Goal: Information Seeking & Learning: Learn about a topic

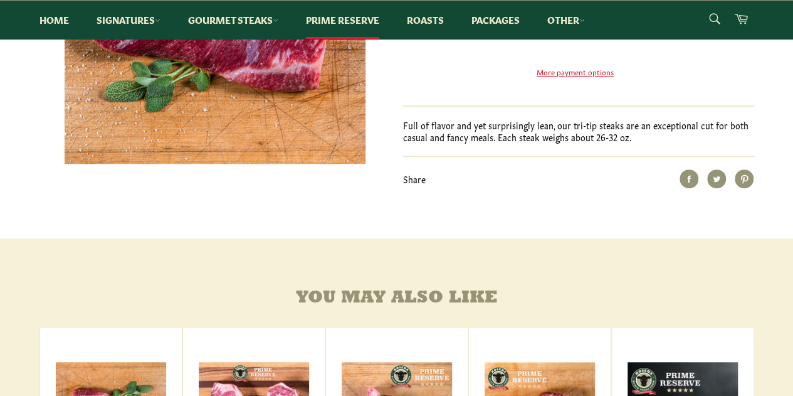
drag, startPoint x: 802, startPoint y: 42, endPoint x: 794, endPoint y: 137, distance: 95.0
click at [792, 137] on html "Skip to content Search Home Signatures Dry-Aged Burgers All Beef Hot Dogs Dry-A…" at bounding box center [396, 316] width 793 height 1332
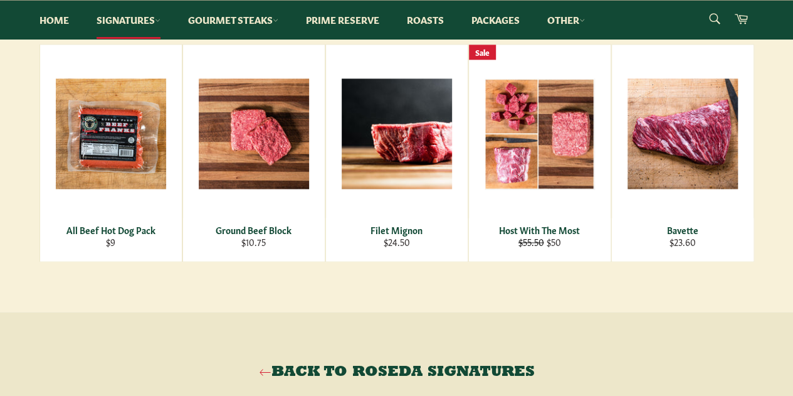
scroll to position [798, 0]
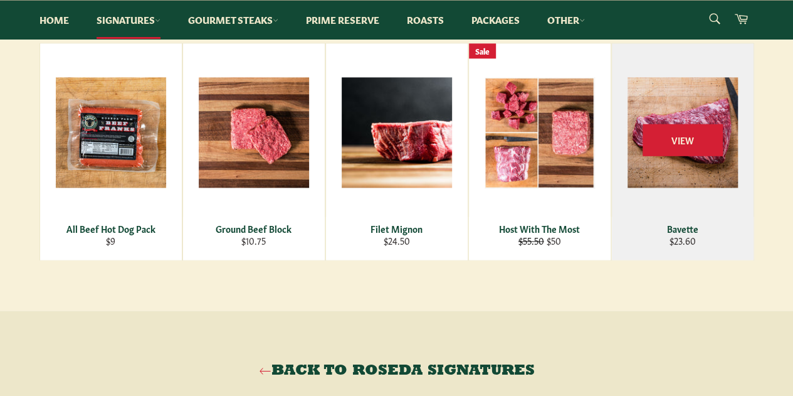
click at [657, 77] on div "View" at bounding box center [683, 151] width 142 height 216
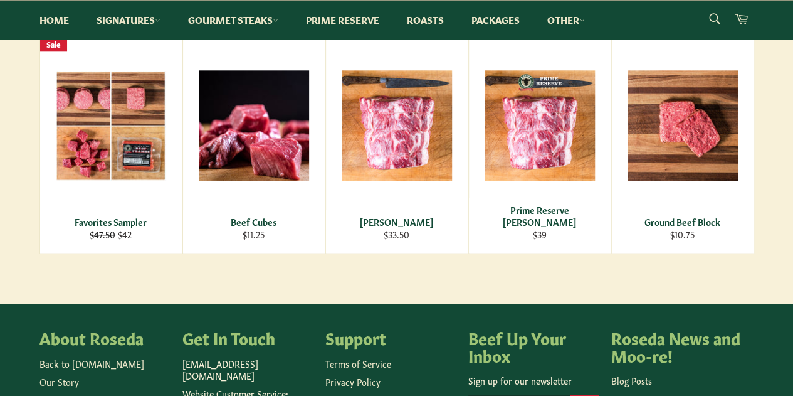
scroll to position [680, 0]
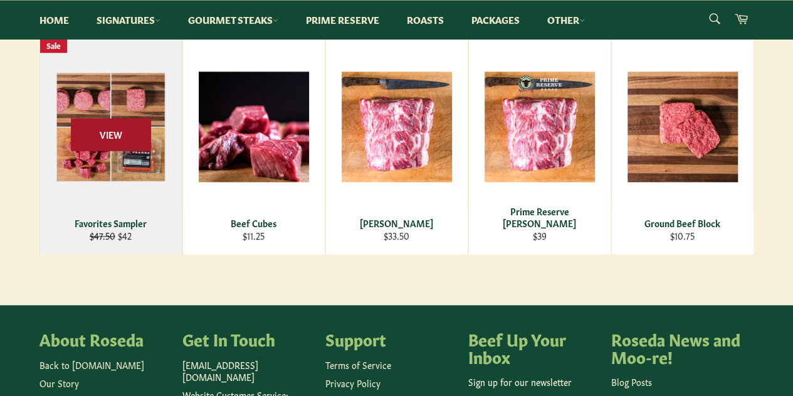
click at [135, 137] on span "View" at bounding box center [111, 134] width 80 height 32
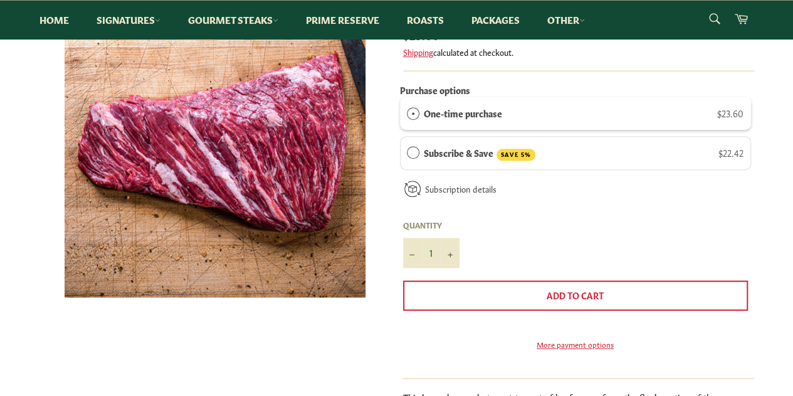
scroll to position [126, 0]
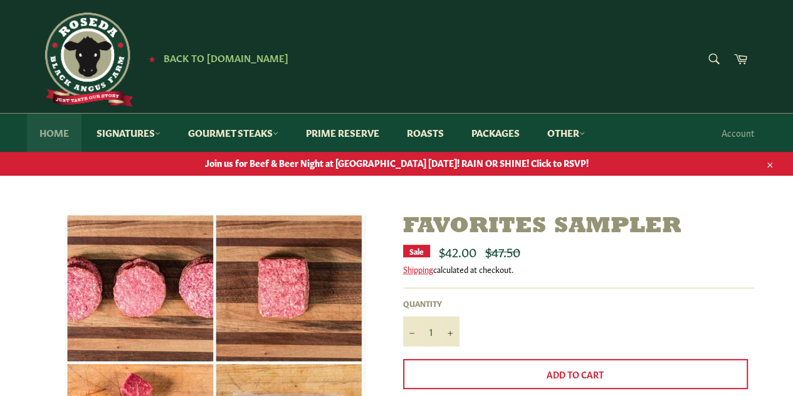
click at [71, 127] on link "Home" at bounding box center [54, 132] width 55 height 38
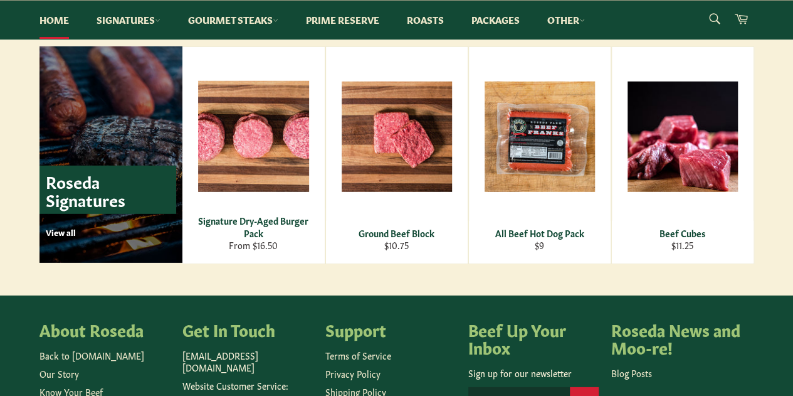
scroll to position [1757, 0]
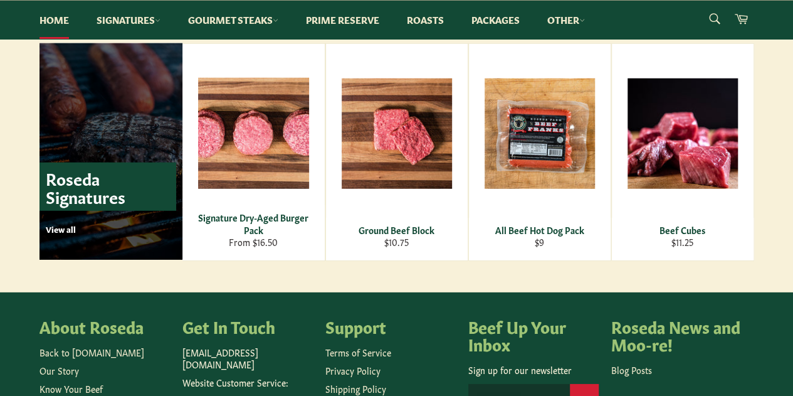
click at [83, 238] on link "Roseda Signatures View all" at bounding box center [110, 151] width 143 height 216
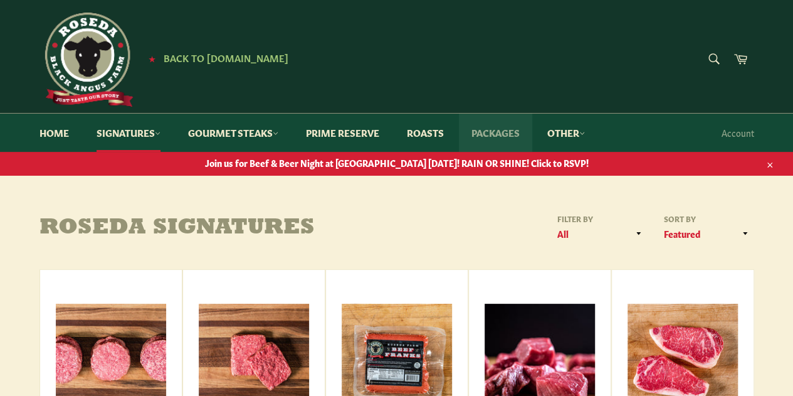
click at [519, 137] on link "Packages" at bounding box center [495, 132] width 73 height 38
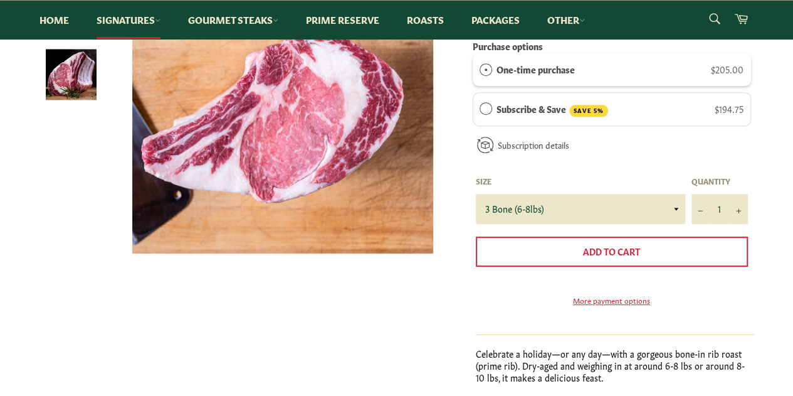
scroll to position [274, 0]
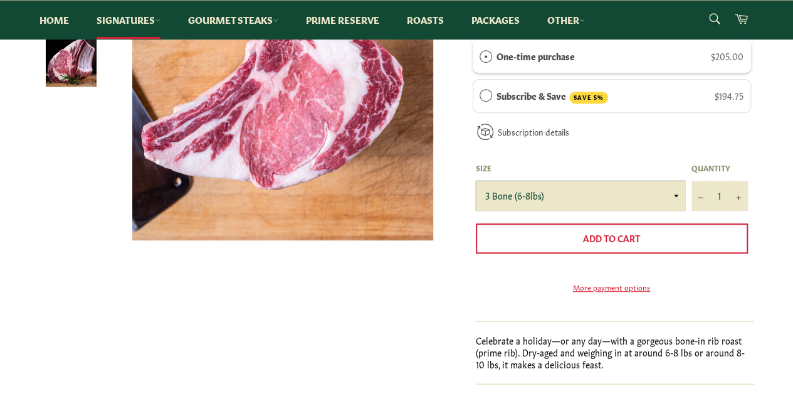
click at [619, 198] on select "3 Bone (6-8lbs) 4 Bone (8-10lbs)" at bounding box center [580, 196] width 209 height 30
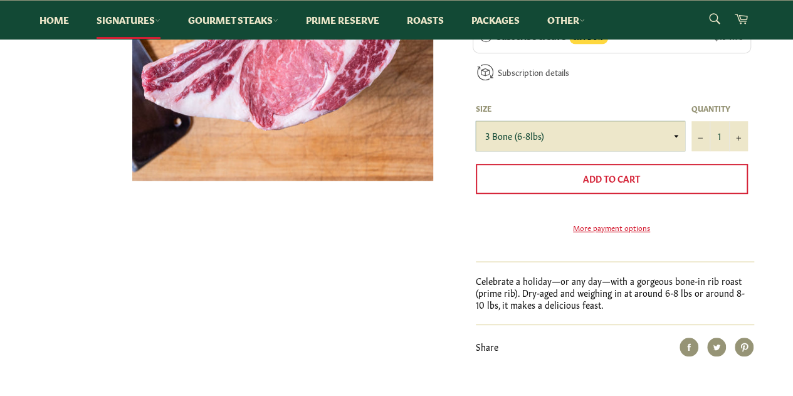
scroll to position [340, 0]
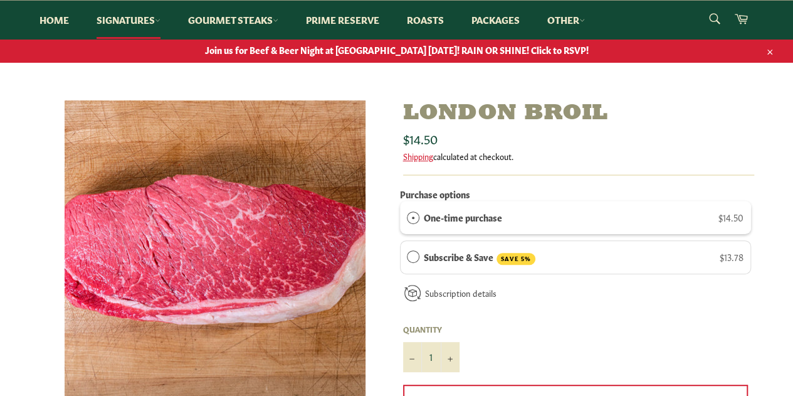
scroll to position [113, 0]
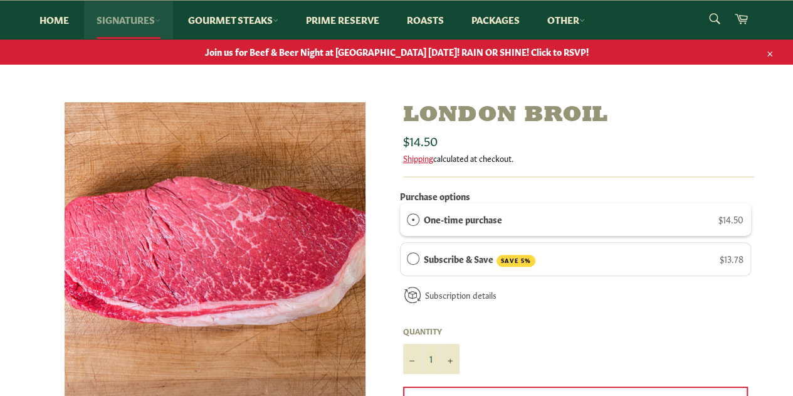
click at [161, 22] on icon at bounding box center [158, 21] width 6 height 6
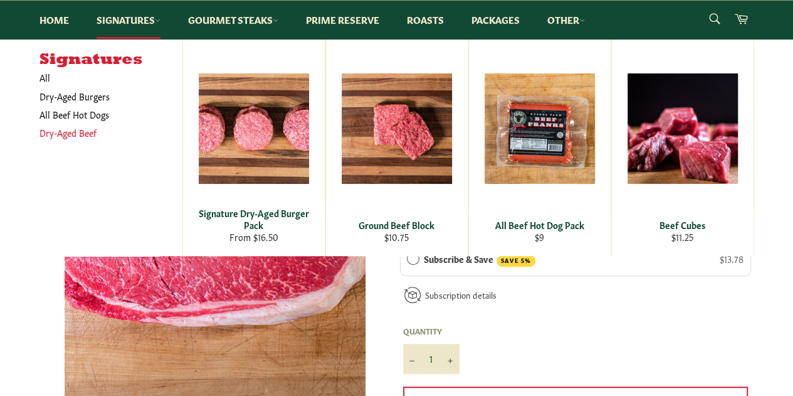
click at [82, 133] on link "Dry-Aged Beef" at bounding box center [101, 133] width 137 height 18
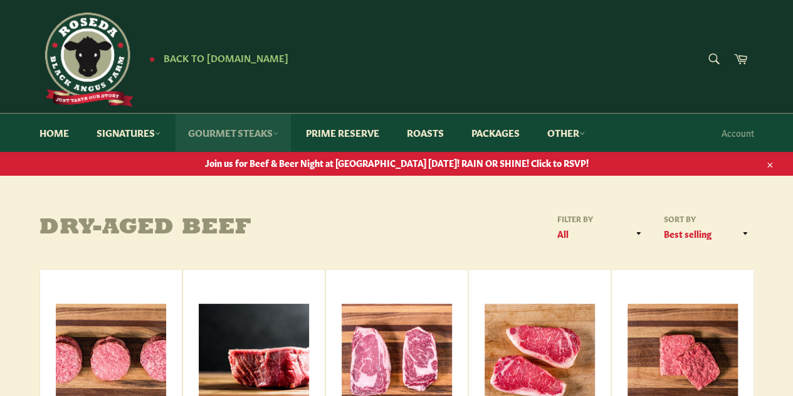
click at [243, 133] on link "Gourmet Steaks" at bounding box center [233, 132] width 115 height 38
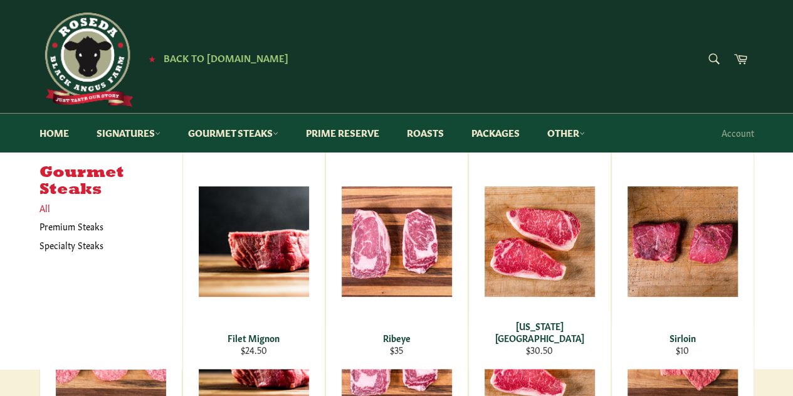
click at [50, 209] on link "All" at bounding box center [107, 208] width 149 height 18
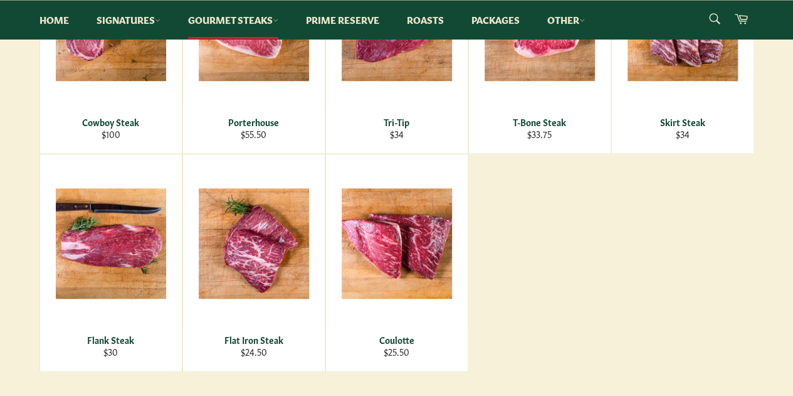
scroll to position [557, 0]
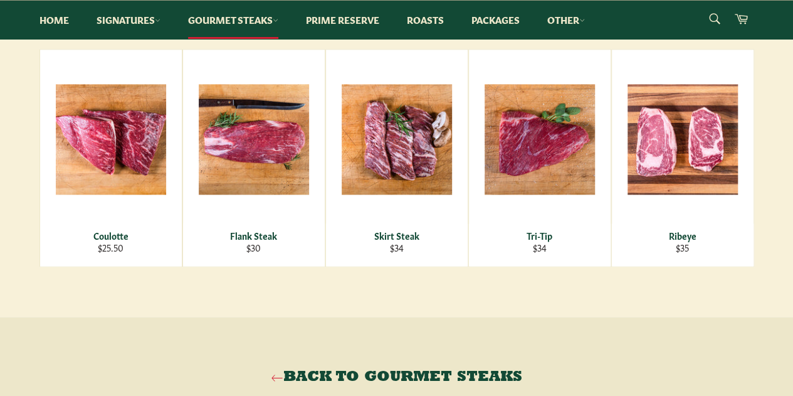
scroll to position [777, 0]
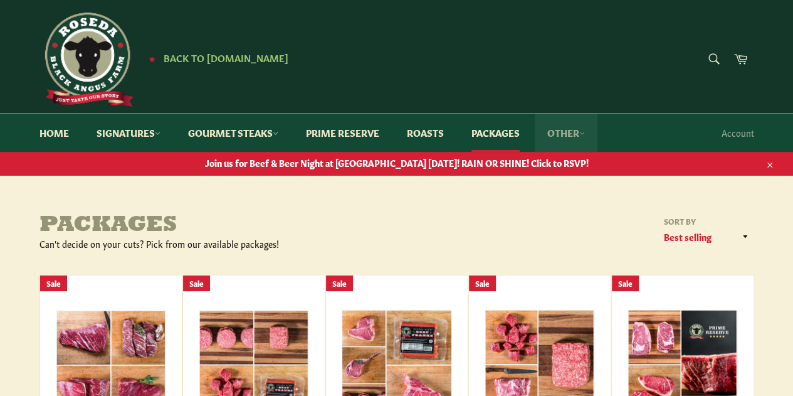
click at [579, 139] on link "Other" at bounding box center [566, 132] width 63 height 38
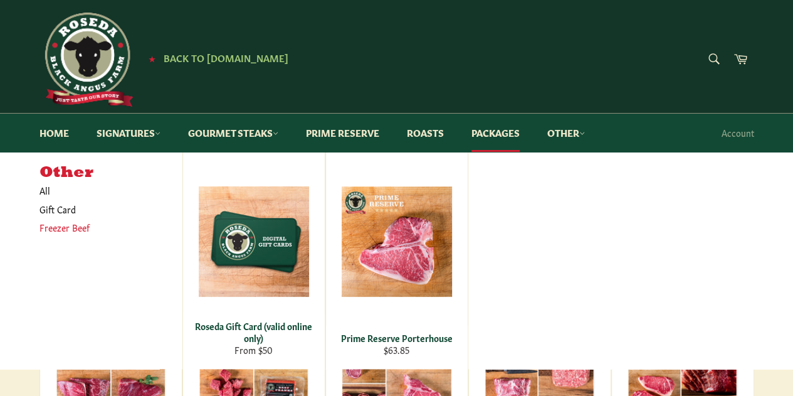
click at [75, 226] on link "Freezer Beef" at bounding box center [101, 227] width 137 height 18
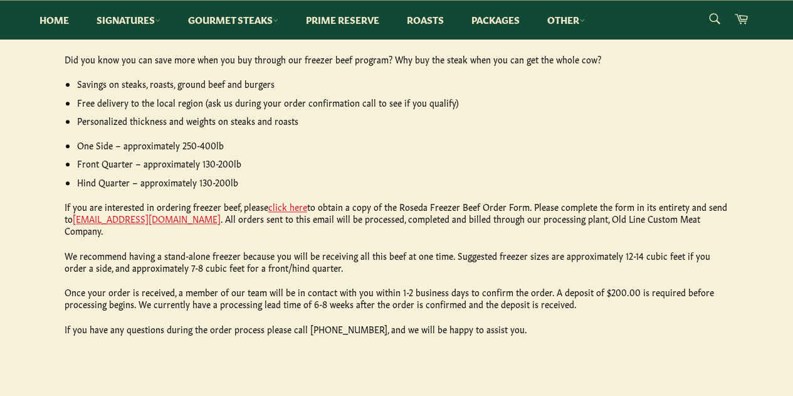
scroll to position [595, 0]
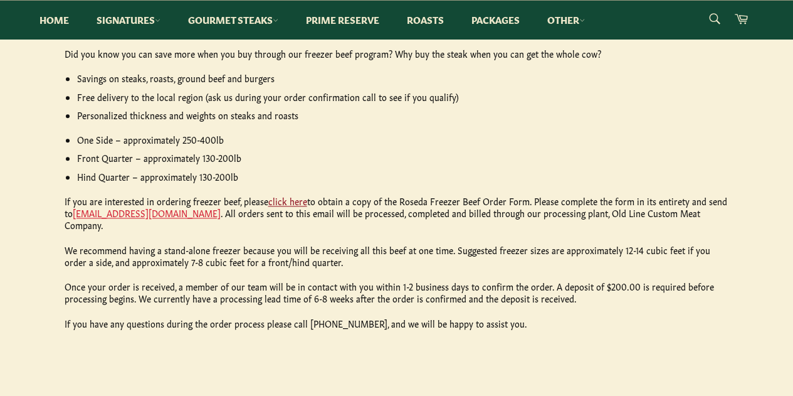
click at [291, 198] on link "click here" at bounding box center [287, 200] width 39 height 13
